Goal: Task Accomplishment & Management: Manage account settings

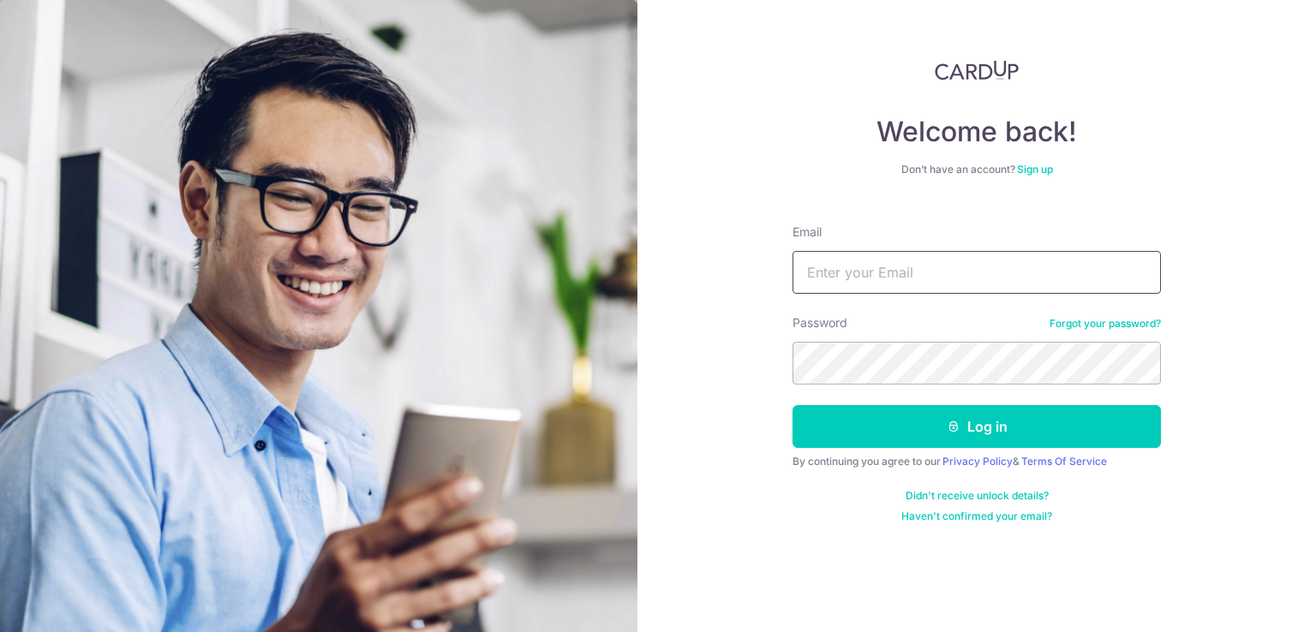
click at [844, 268] on input "Email" at bounding box center [977, 272] width 368 height 43
type input "[EMAIL_ADDRESS][DOMAIN_NAME]"
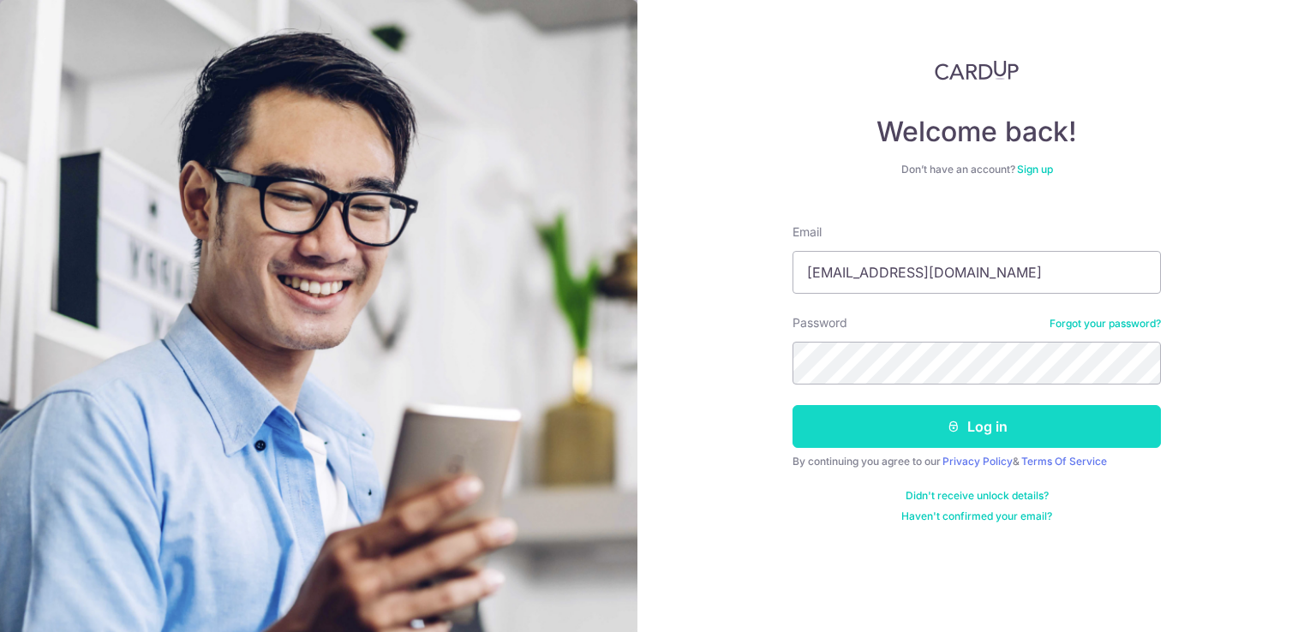
click at [940, 426] on button "Log in" at bounding box center [977, 426] width 368 height 43
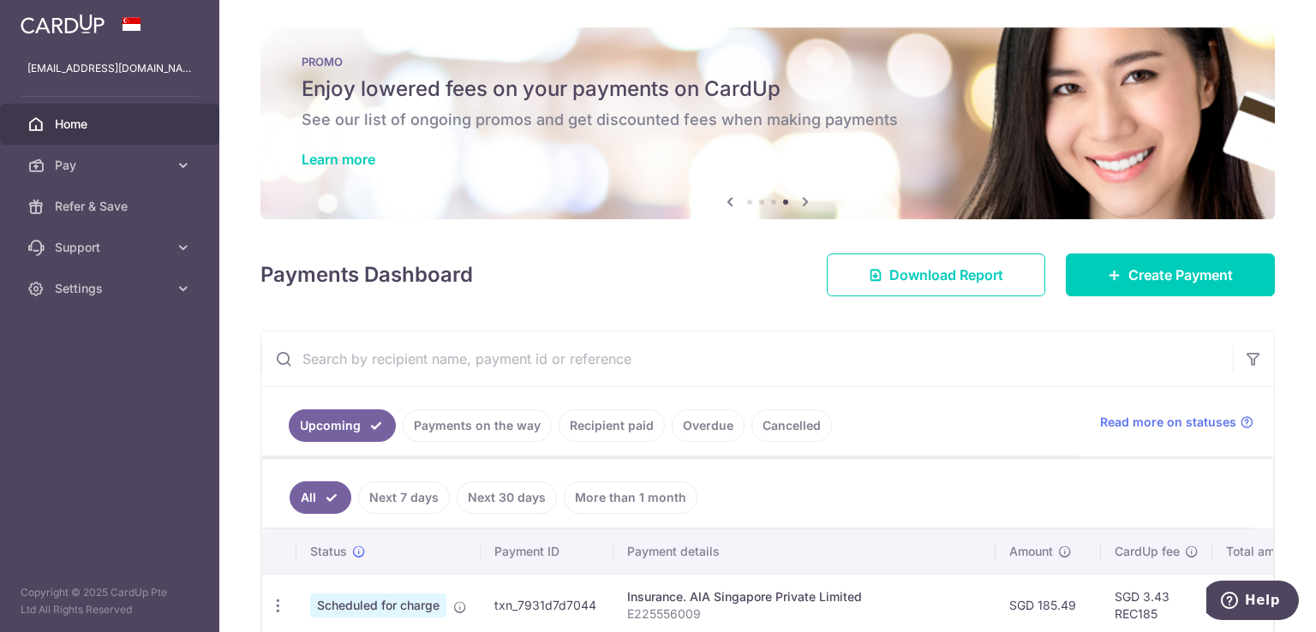
click at [219, 411] on div "× Pause Schedule Pause all future payments in this series Pause just this one p…" at bounding box center [767, 316] width 1097 height 632
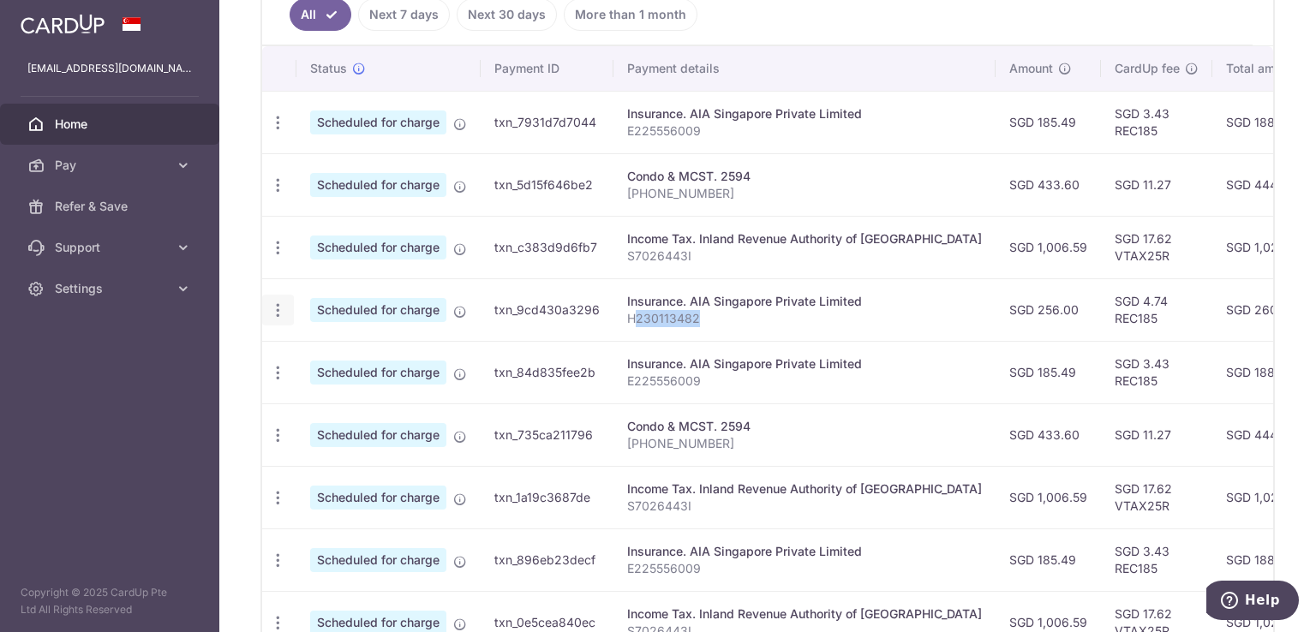
click at [272, 303] on icon "button" at bounding box center [278, 311] width 18 height 18
click at [336, 396] on span "Cancel payment" at bounding box center [369, 399] width 115 height 21
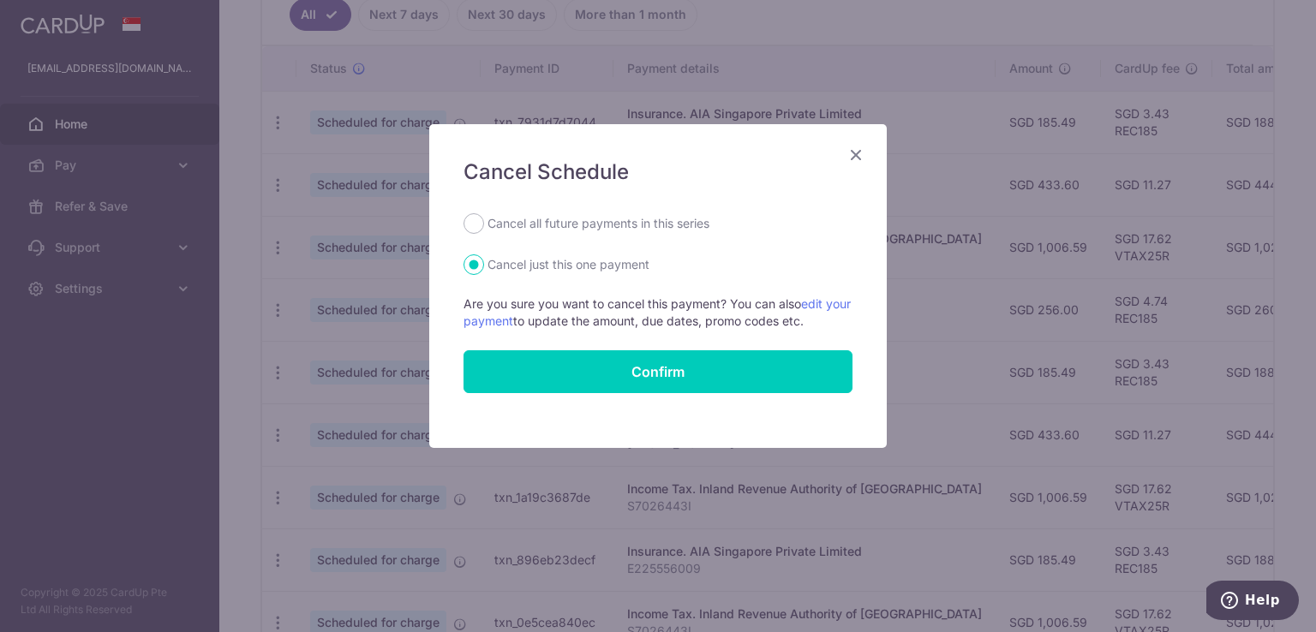
click at [566, 225] on label "Cancel all future payments in this series" at bounding box center [599, 223] width 222 height 21
click at [484, 225] on input "Cancel all future payments in this series" at bounding box center [474, 223] width 21 height 21
radio input "true"
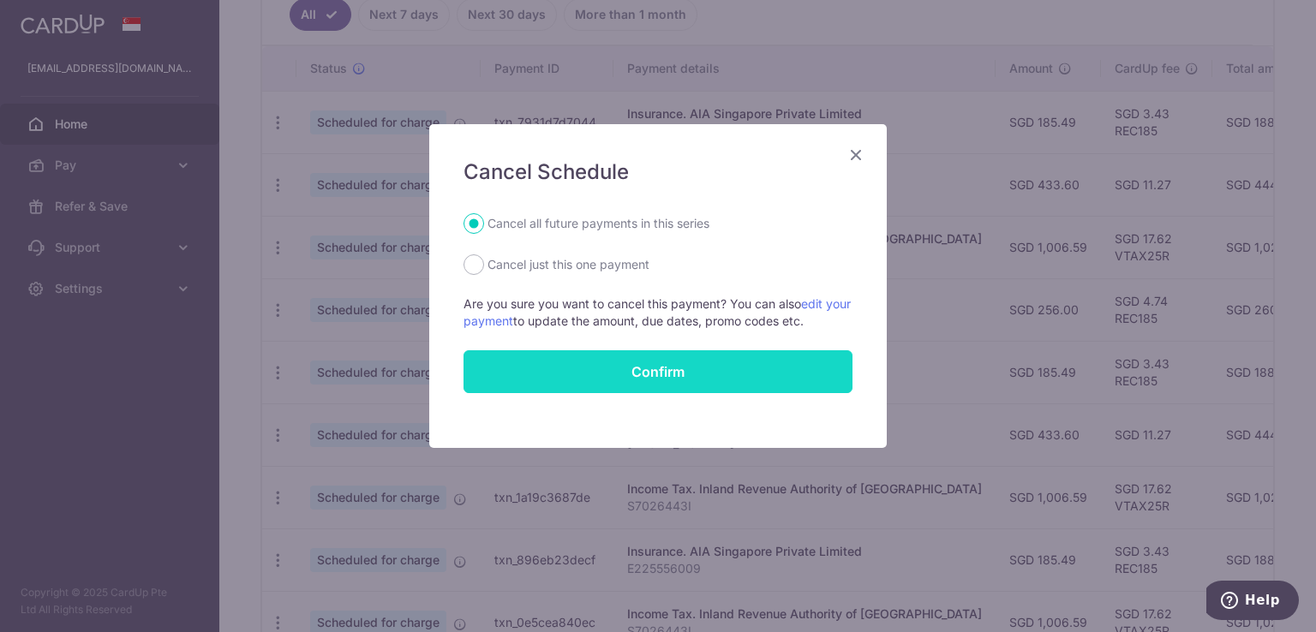
click at [644, 366] on button "Confirm" at bounding box center [658, 372] width 389 height 43
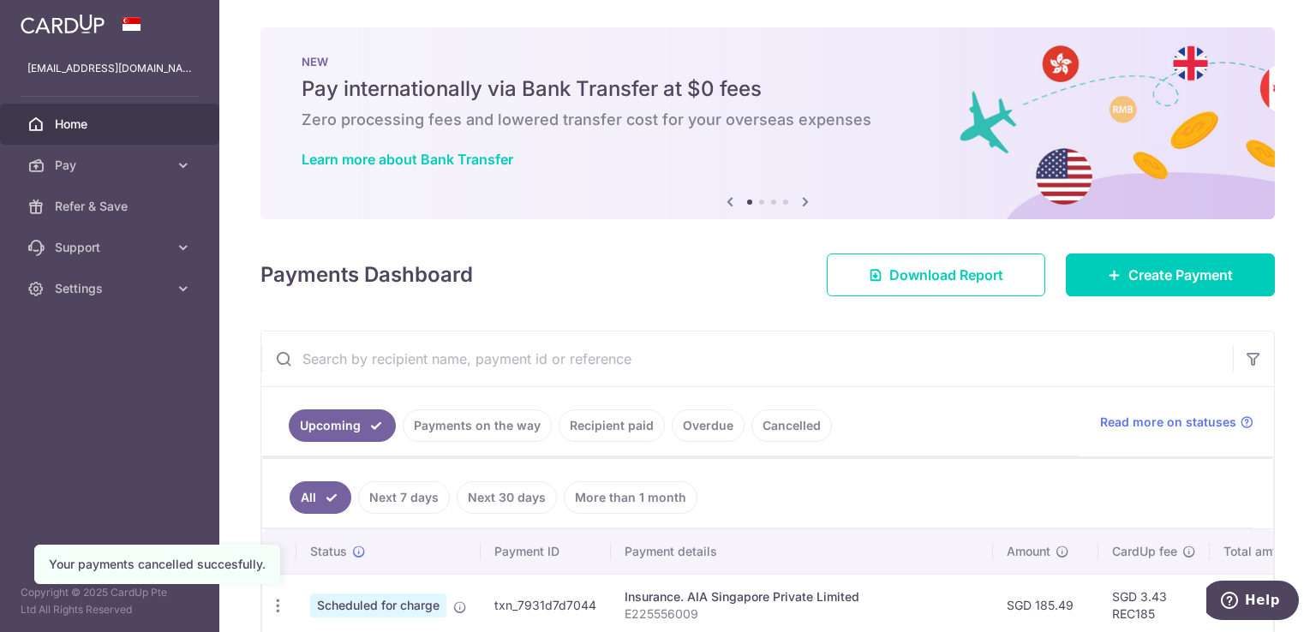
click at [761, 439] on link "Cancelled" at bounding box center [792, 426] width 81 height 33
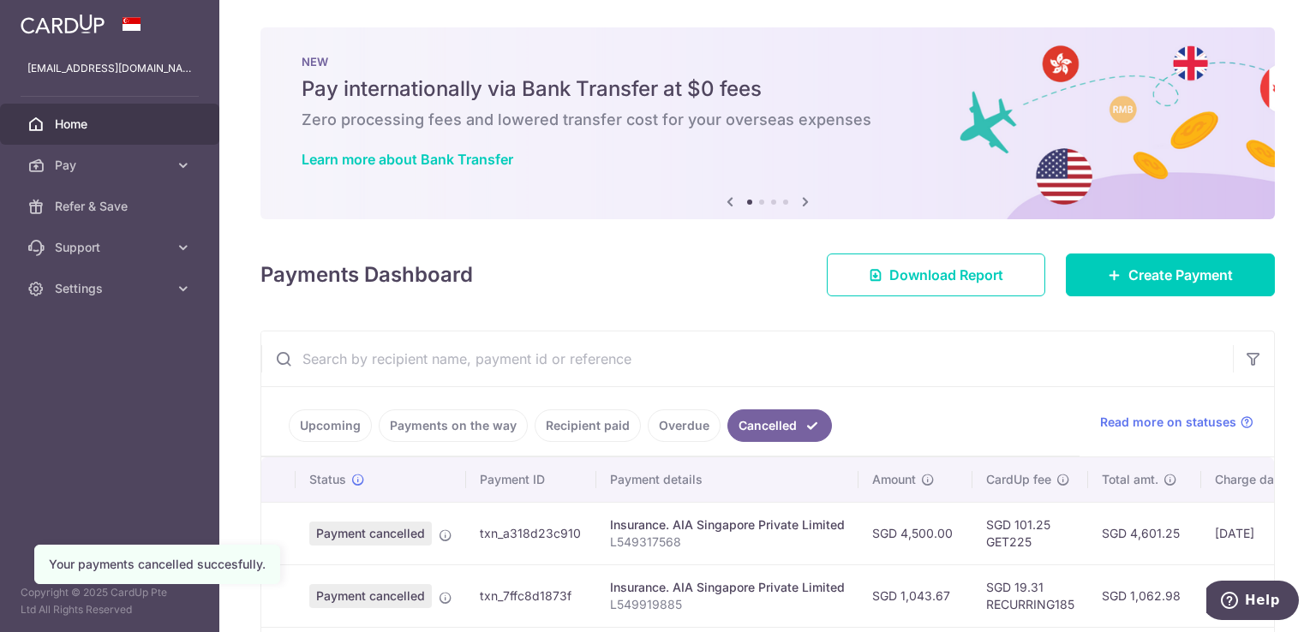
click at [675, 294] on div "Payments Dashboard Download Report Create Payment" at bounding box center [768, 272] width 1015 height 50
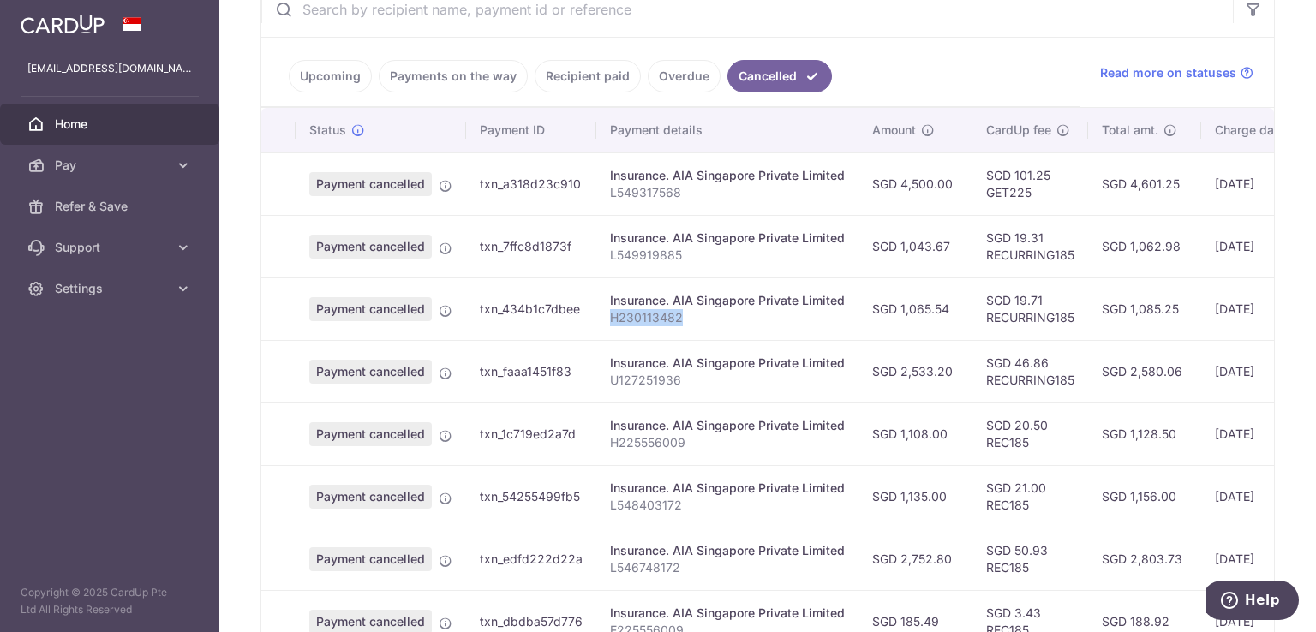
click at [60, 121] on span "Home" at bounding box center [111, 124] width 113 height 17
click at [333, 69] on link "Upcoming" at bounding box center [330, 76] width 83 height 33
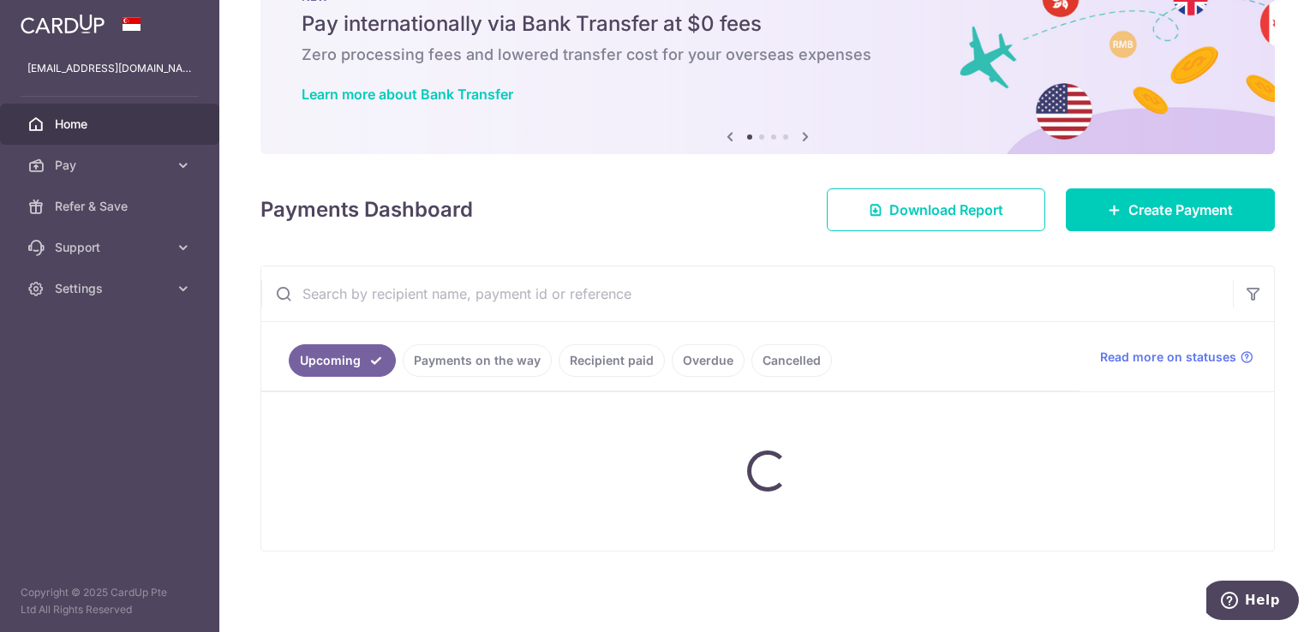
scroll to position [63, 0]
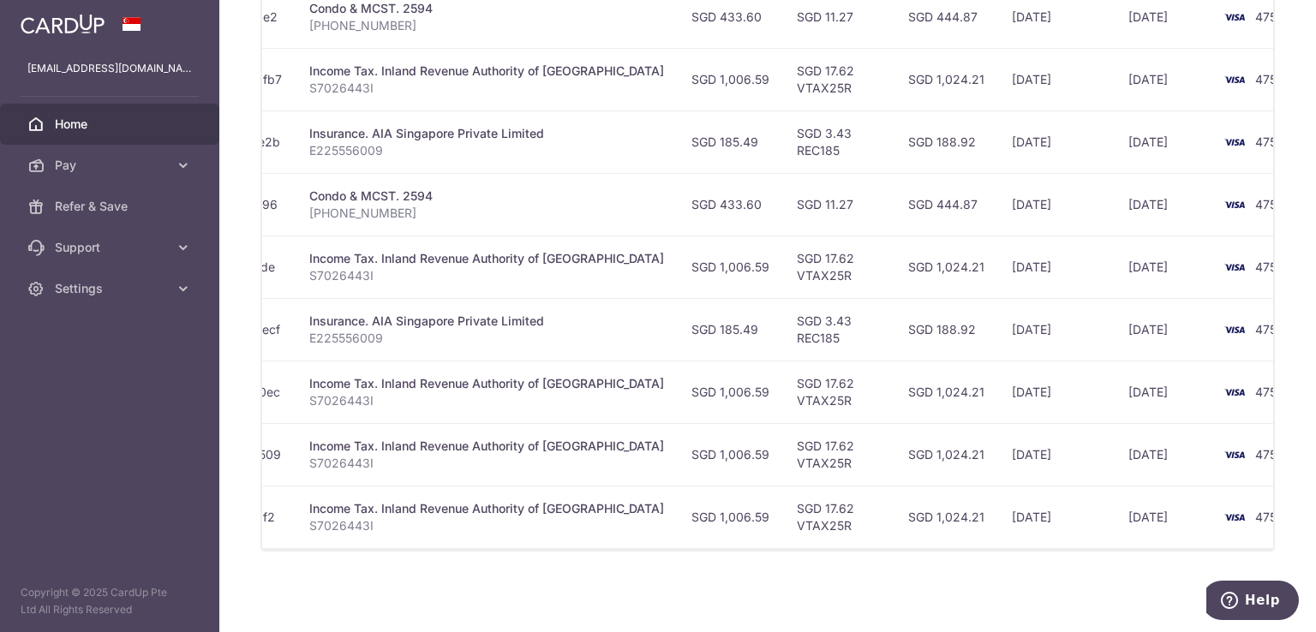
scroll to position [0, 323]
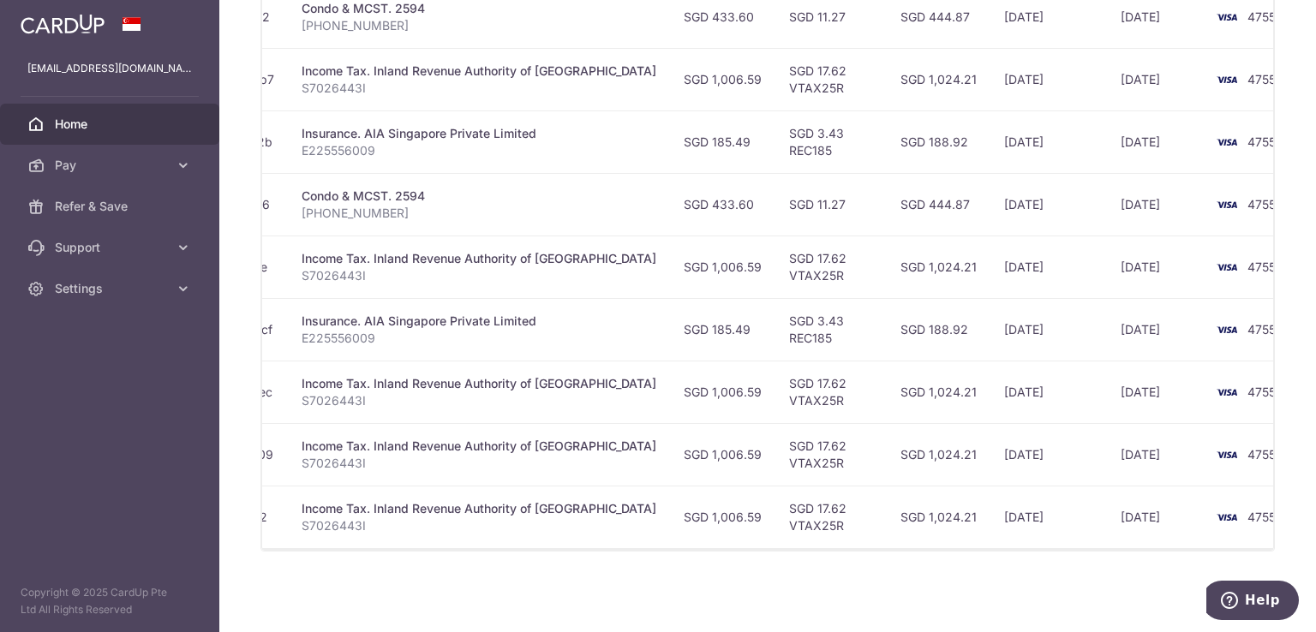
drag, startPoint x: 1055, startPoint y: 512, endPoint x: 1022, endPoint y: 515, distance: 33.6
click at [1114, 509] on td "09/03/2026" at bounding box center [1156, 517] width 98 height 63
drag, startPoint x: 937, startPoint y: 509, endPoint x: 1015, endPoint y: 509, distance: 78.0
click at [1015, 509] on td "04/03/2026" at bounding box center [1049, 517] width 117 height 63
click at [79, 306] on link "Settings" at bounding box center [109, 288] width 219 height 41
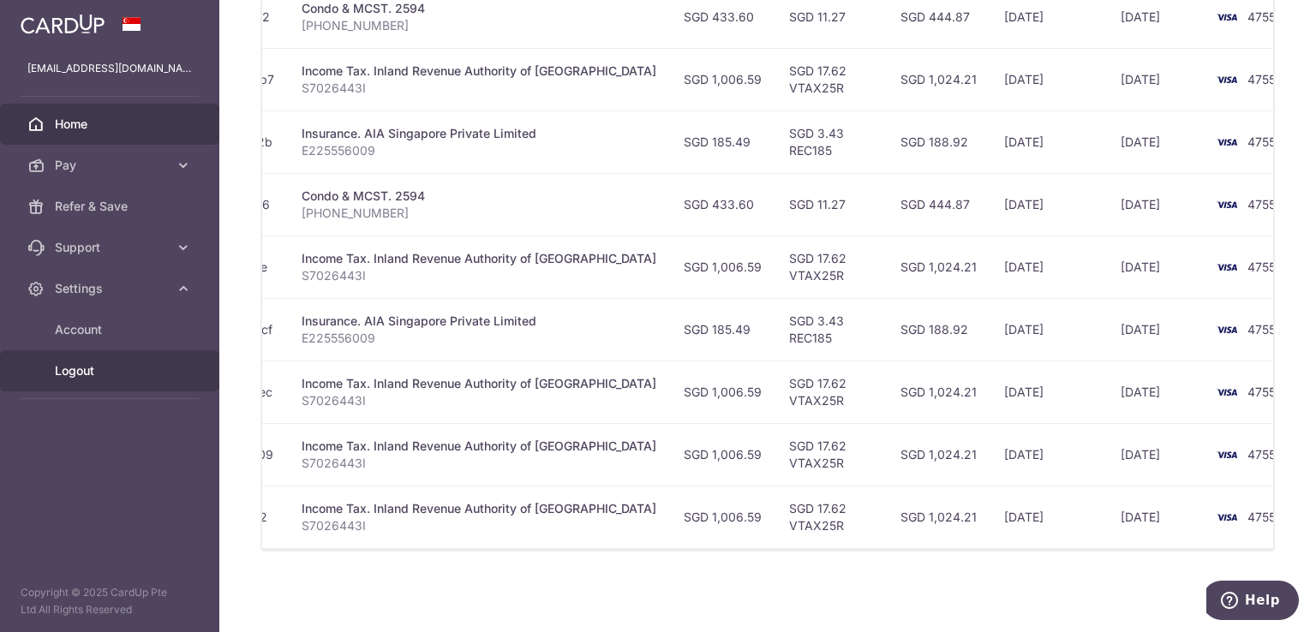
click at [79, 373] on span "Logout" at bounding box center [111, 370] width 113 height 17
